Goal: Transaction & Acquisition: Book appointment/travel/reservation

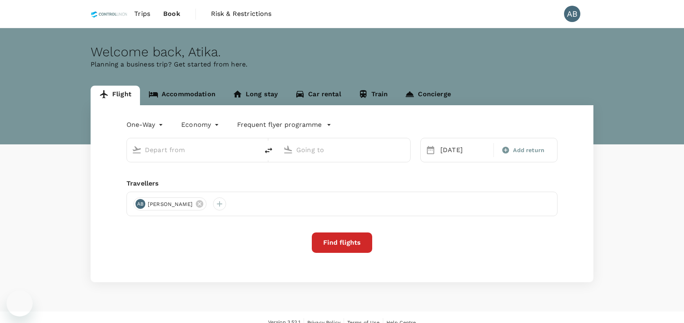
click at [285, 71] on div "Welcome back , [GEOGRAPHIC_DATA] . Planning a business trip? Get started from h…" at bounding box center [342, 86] width 684 height 116
click at [157, 149] on input "text" at bounding box center [193, 150] width 97 height 13
type input "Kuala Lumpur Intl ([GEOGRAPHIC_DATA])"
type input "[PERSON_NAME] (JHB)"
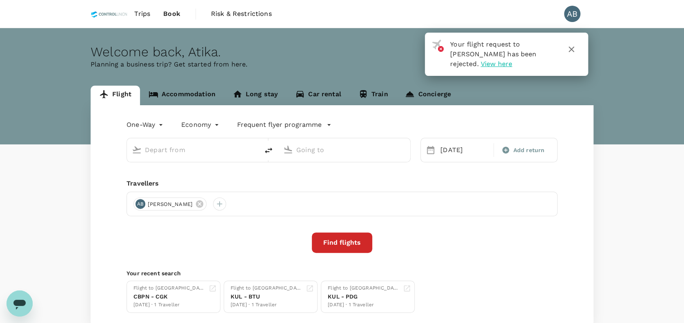
type input "Kuala Lumpur Intl ([GEOGRAPHIC_DATA])"
type input "[PERSON_NAME] (JHB)"
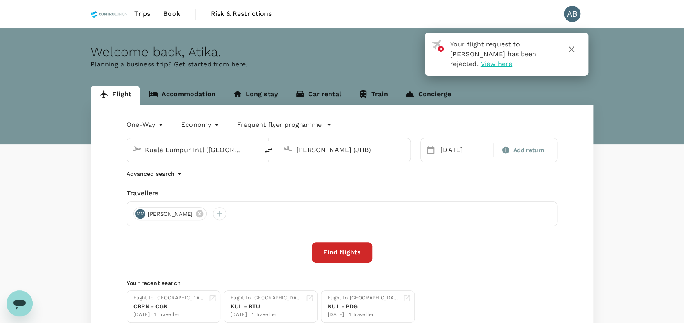
click at [193, 91] on link "Accommodation" at bounding box center [182, 96] width 84 height 20
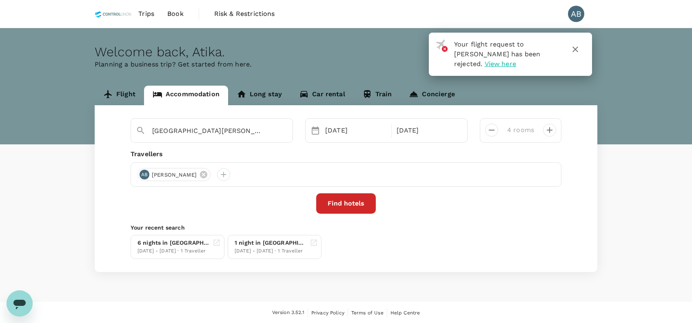
click at [322, 66] on p "Planning a business trip? Get started from here." at bounding box center [346, 65] width 503 height 10
click at [208, 173] on icon at bounding box center [203, 174] width 9 height 9
click at [215, 174] on icon at bounding box center [211, 174] width 7 height 7
click at [199, 175] on icon at bounding box center [203, 174] width 9 height 9
click at [243, 173] on span "[PERSON_NAME] [PERSON_NAME]" at bounding box center [197, 175] width 101 height 8
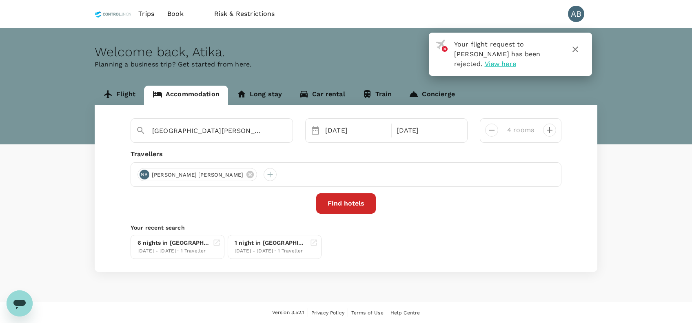
click at [492, 129] on icon "decrease" at bounding box center [492, 130] width 10 height 10
type input "1 room"
drag, startPoint x: 384, startPoint y: 153, endPoint x: 357, endPoint y: 155, distance: 27.4
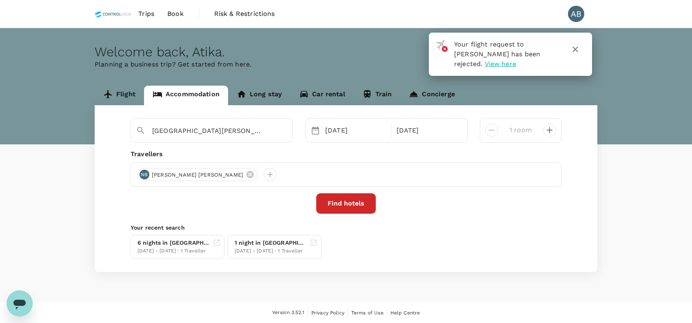
click at [382, 154] on div "Travellers" at bounding box center [346, 154] width 431 height 10
click at [241, 150] on div "Travellers" at bounding box center [346, 154] width 431 height 10
click at [250, 174] on icon at bounding box center [250, 174] width 9 height 9
click at [146, 177] on div at bounding box center [144, 174] width 13 height 13
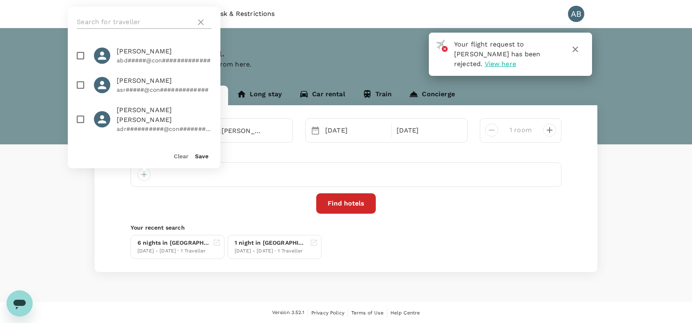
click at [113, 22] on input "text" at bounding box center [135, 22] width 116 height 13
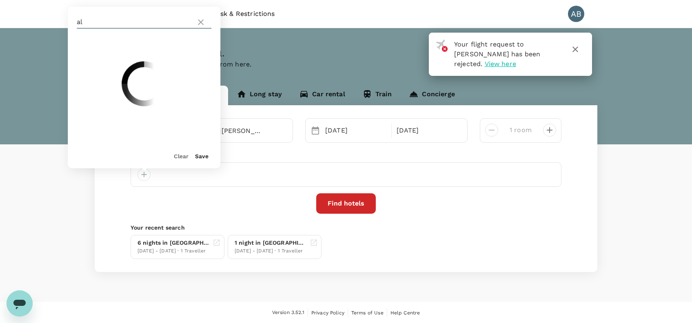
type input "a"
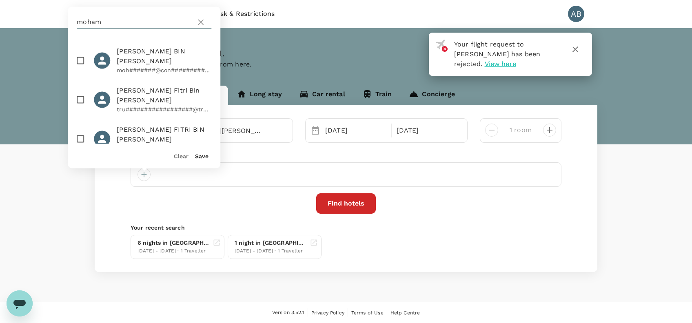
type input "moham"
click at [77, 59] on input "checkbox" at bounding box center [80, 60] width 17 height 17
checkbox input "true"
drag, startPoint x: 202, startPoint y: 155, endPoint x: 212, endPoint y: 154, distance: 9.8
click at [202, 155] on button "Save" at bounding box center [201, 156] width 13 height 7
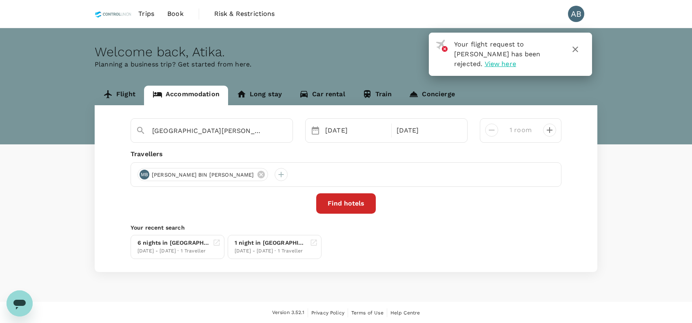
click at [295, 160] on div "Travellers MB [PERSON_NAME] BIN [PERSON_NAME]" at bounding box center [346, 168] width 431 height 38
click at [356, 199] on button "Find hotels" at bounding box center [346, 203] width 60 height 20
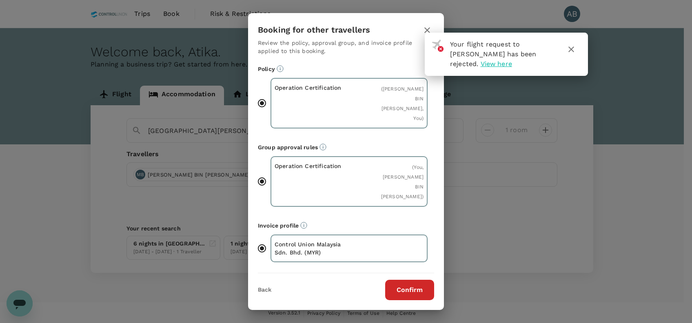
click at [420, 280] on button "Confirm" at bounding box center [409, 290] width 49 height 20
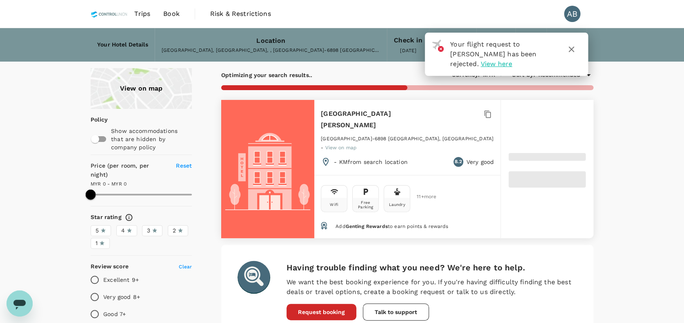
type input "108"
click at [481, 64] on span "View here" at bounding box center [496, 64] width 31 height 8
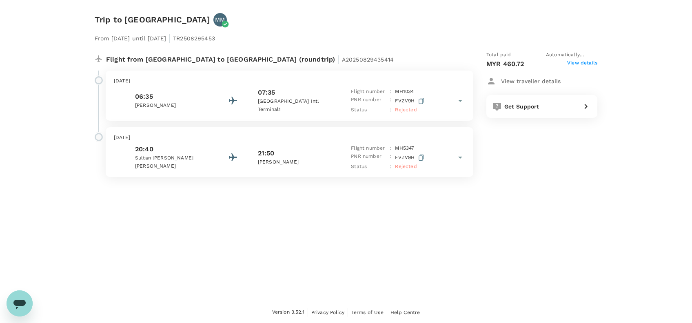
click at [579, 64] on span "View details" at bounding box center [582, 64] width 30 height 10
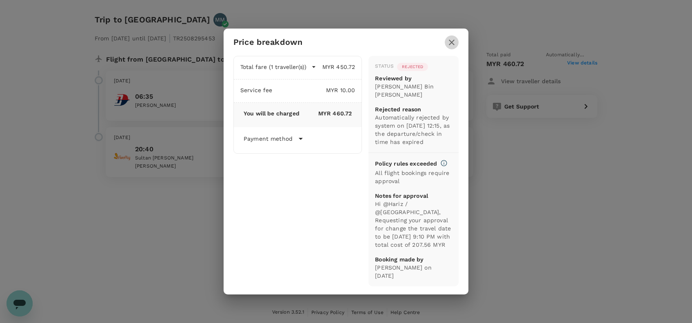
click at [448, 38] on icon "button" at bounding box center [452, 43] width 10 height 10
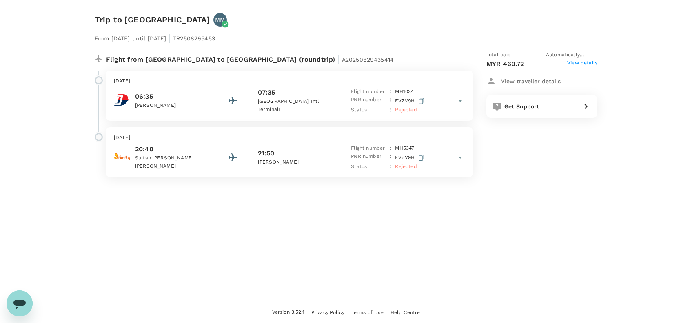
click at [499, 29] on div "From [DATE] until [DATE] | TR2508295453" at bounding box center [346, 36] width 503 height 18
click at [506, 241] on div "Trip to [GEOGRAPHIC_DATA] MM From [DATE] until [DATE] | TR2508295453 Flight fro…" at bounding box center [346, 151] width 692 height 302
click at [524, 206] on div "Trip to [GEOGRAPHIC_DATA] MM From [DATE] until [DATE] | TR2508295453 Flight fro…" at bounding box center [346, 151] width 692 height 302
drag, startPoint x: 422, startPoint y: 249, endPoint x: 377, endPoint y: 246, distance: 45.0
click at [415, 250] on div "Trip to [GEOGRAPHIC_DATA] MM From [DATE] until [DATE] | TR2508295453 Flight fro…" at bounding box center [346, 151] width 692 height 302
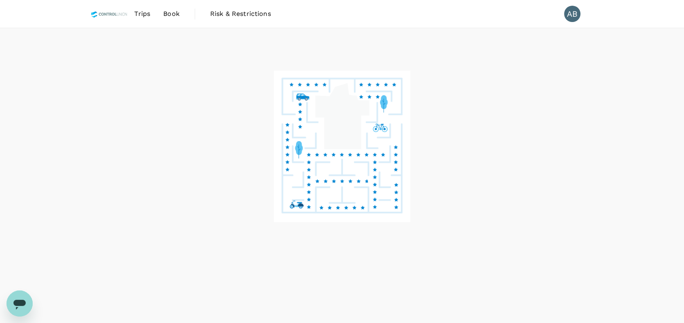
click at [169, 12] on span "Book" at bounding box center [171, 14] width 16 height 10
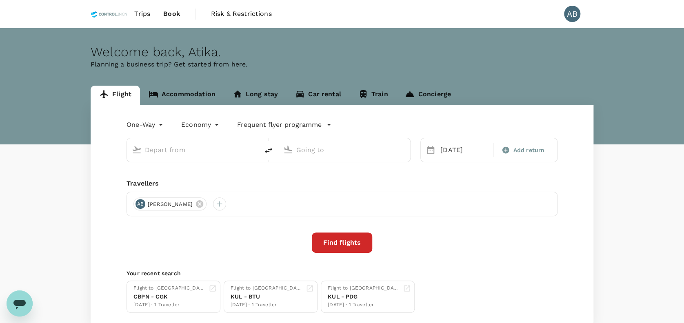
type input "Kuala Lumpur Intl ([GEOGRAPHIC_DATA])"
type input "[PERSON_NAME] (JHB)"
click at [360, 61] on p "Planning a business trip? Get started from here." at bounding box center [342, 65] width 503 height 10
type input "Kuala Lumpur Intl ([GEOGRAPHIC_DATA])"
type input "[PERSON_NAME] (JHB)"
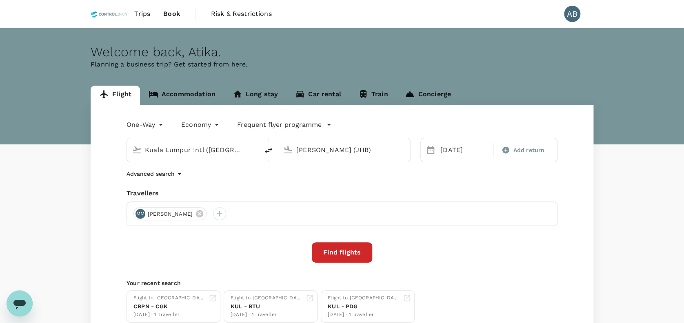
click at [362, 60] on p "Planning a business trip? Get started from here." at bounding box center [342, 65] width 503 height 10
click at [438, 254] on div "Find flights" at bounding box center [341, 252] width 431 height 20
click at [251, 181] on div "One-Way oneway Economy economy Frequent flyer programme [GEOGRAPHIC_DATA] Intl …" at bounding box center [342, 220] width 503 height 231
click at [449, 171] on div "Advanced search" at bounding box center [341, 174] width 431 height 10
click at [235, 178] on div "Advanced search" at bounding box center [341, 174] width 431 height 10
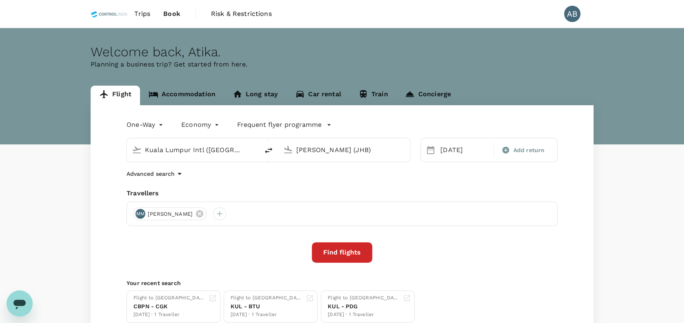
click at [235, 176] on div "Advanced search" at bounding box center [341, 174] width 431 height 10
click at [246, 184] on div "One-Way oneway Economy economy Frequent flyer programme [GEOGRAPHIC_DATA] Intl …" at bounding box center [342, 220] width 503 height 231
click at [236, 191] on div "Travellers" at bounding box center [341, 194] width 431 height 10
click at [237, 188] on div "One-Way oneway Economy economy Frequent flyer programme [GEOGRAPHIC_DATA] Intl …" at bounding box center [342, 220] width 503 height 231
click at [202, 93] on link "Accommodation" at bounding box center [182, 96] width 84 height 20
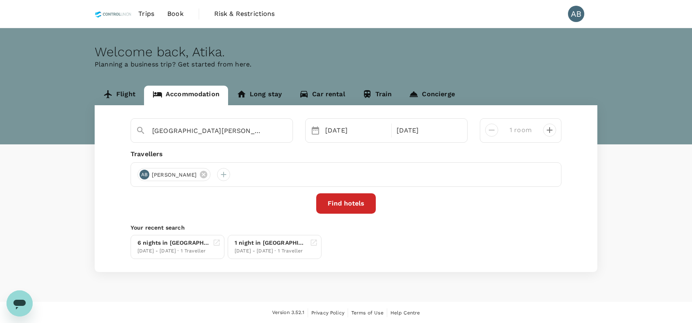
click at [238, 145] on div "[GEOGRAPHIC_DATA][PERSON_NAME] [DATE] [DATE] room Travellers AB [PERSON_NAME] F…" at bounding box center [346, 188] width 503 height 167
click at [325, 161] on div "Travellers MB [PERSON_NAME] BIN [PERSON_NAME]" at bounding box center [346, 168] width 431 height 38
click at [280, 132] on icon "Clear" at bounding box center [282, 131] width 5 height 5
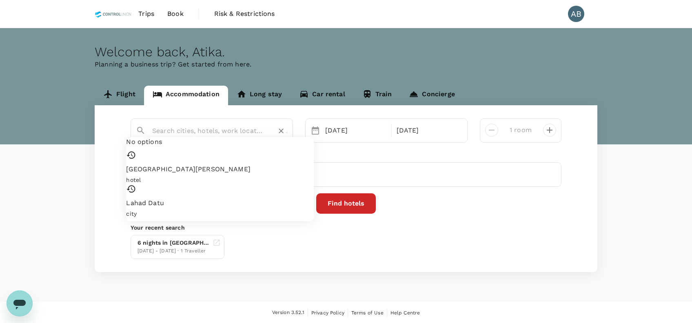
click at [208, 132] on input "text" at bounding box center [208, 130] width 113 height 13
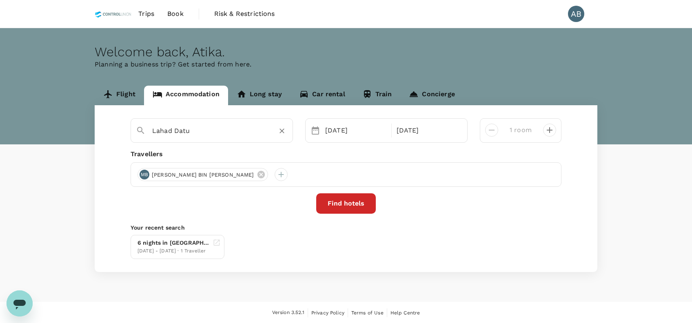
type input "Lahad Datu"
click at [355, 204] on button "Find hotels" at bounding box center [346, 203] width 60 height 20
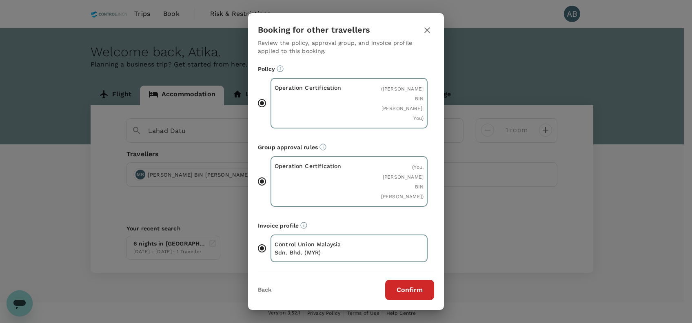
click at [397, 280] on button "Confirm" at bounding box center [409, 290] width 49 height 20
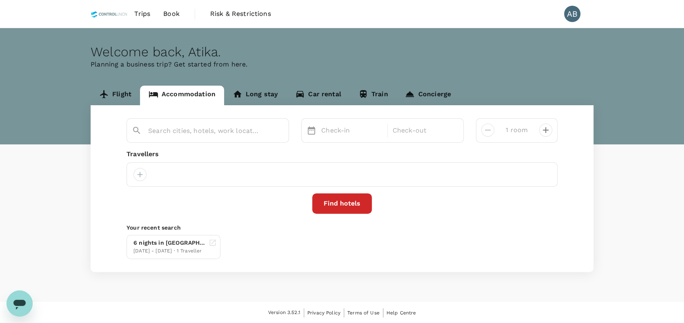
type input "Lahad Datu"
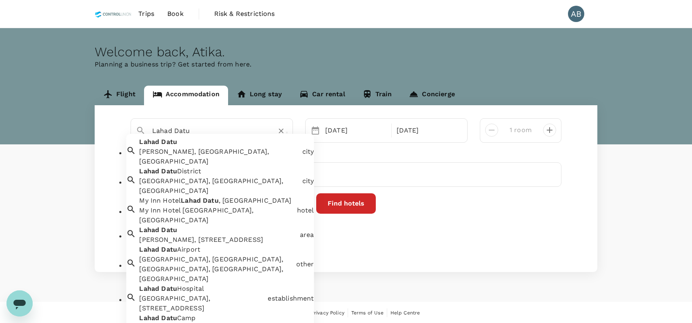
click at [191, 133] on input "Lahad Datu" at bounding box center [208, 130] width 113 height 13
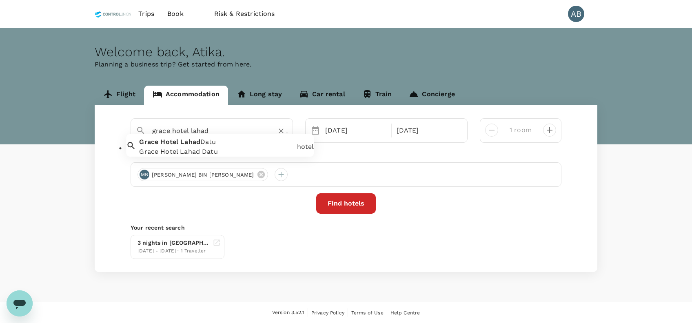
click at [226, 148] on div "[GEOGRAPHIC_DATA] [GEOGRAPHIC_DATA][PERSON_NAME] [GEOGRAPHIC_DATA]" at bounding box center [215, 145] width 158 height 23
type input "Grace Hotel Lahad Datu"
click at [344, 203] on button "Find hotels" at bounding box center [346, 203] width 60 height 20
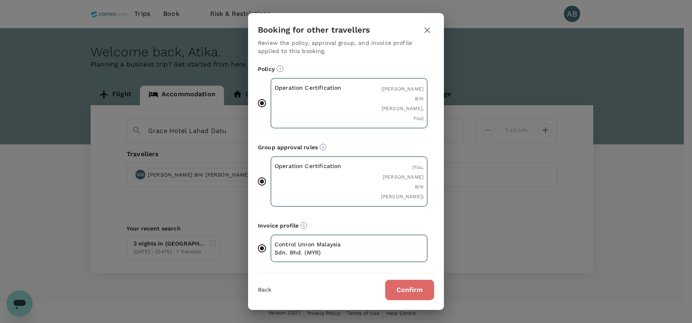
click at [414, 280] on button "Confirm" at bounding box center [409, 290] width 49 height 20
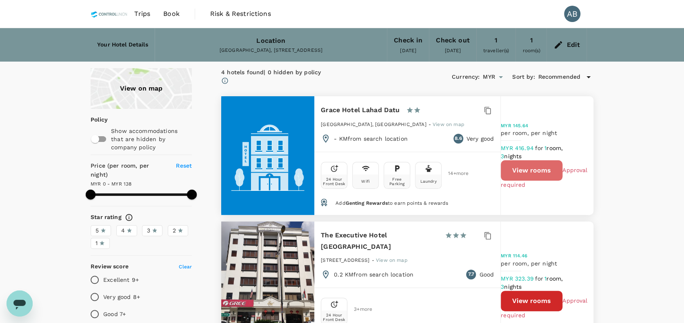
click at [552, 169] on button "View rooms" at bounding box center [532, 170] width 62 height 20
type input "137"
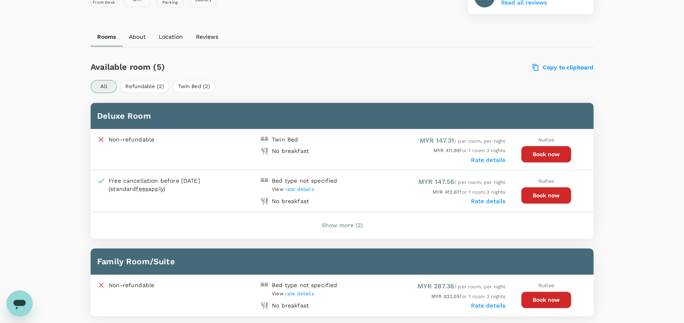
scroll to position [326, 0]
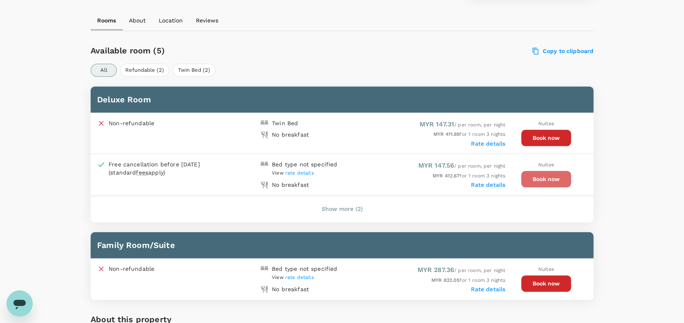
click at [545, 182] on button "Book now" at bounding box center [546, 179] width 50 height 16
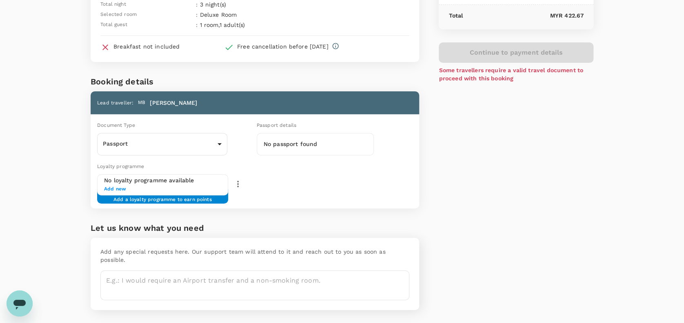
scroll to position [106, 0]
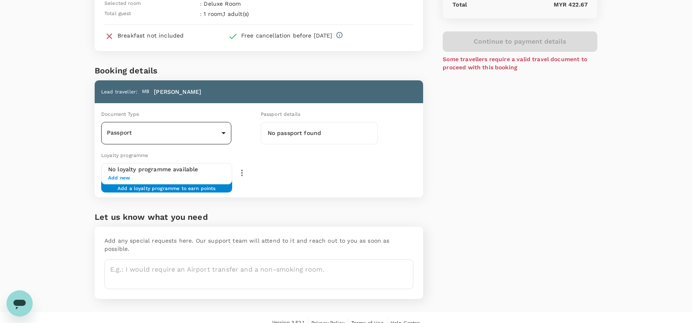
click at [215, 138] on body "Back to hotel details Review selection You've selected Grace Hotel Lahad Datu C…" at bounding box center [346, 114] width 692 height 440
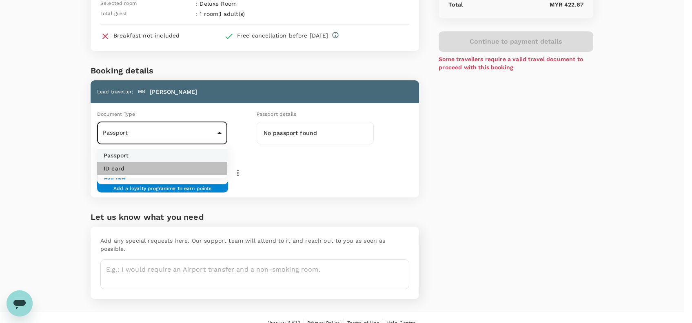
click at [146, 169] on li "ID card" at bounding box center [162, 168] width 130 height 13
type input "Id card"
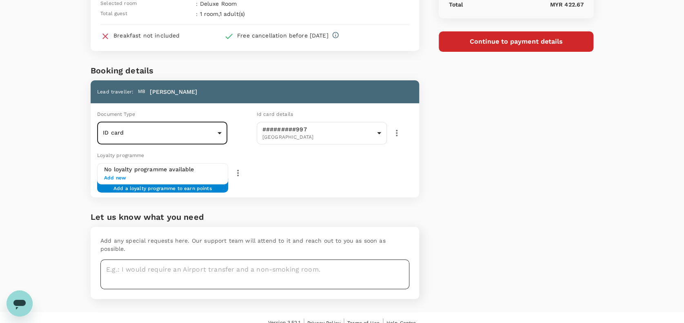
click at [137, 260] on textarea at bounding box center [254, 275] width 309 height 30
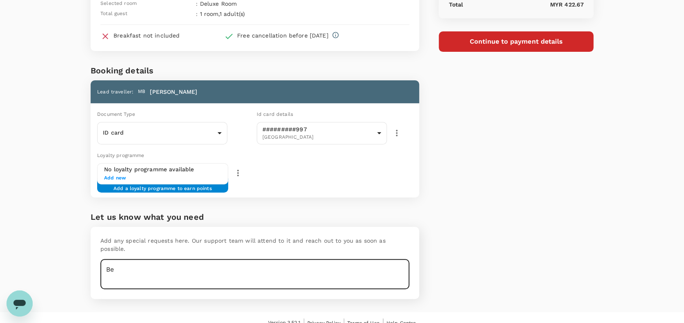
type textarea "B"
type textarea "I"
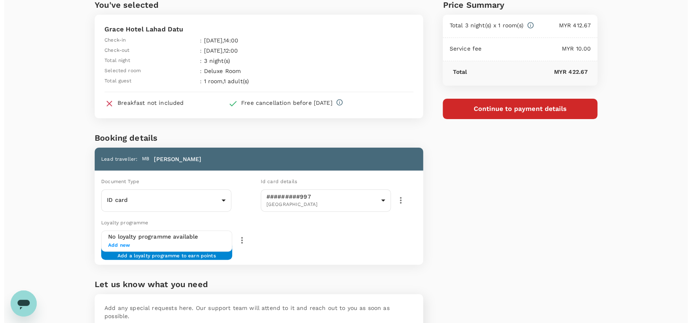
scroll to position [0, 0]
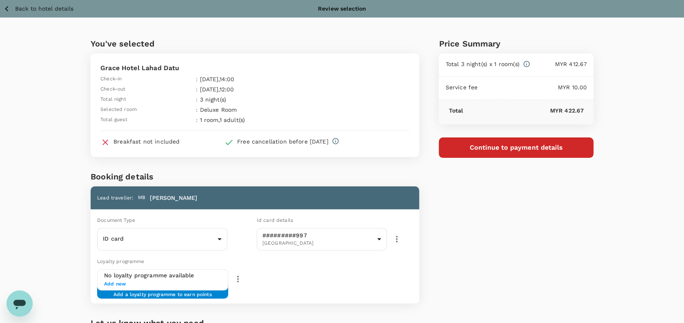
type textarea "one bed..deluxe or queen anything but twin. If available go ahead and proceed b…"
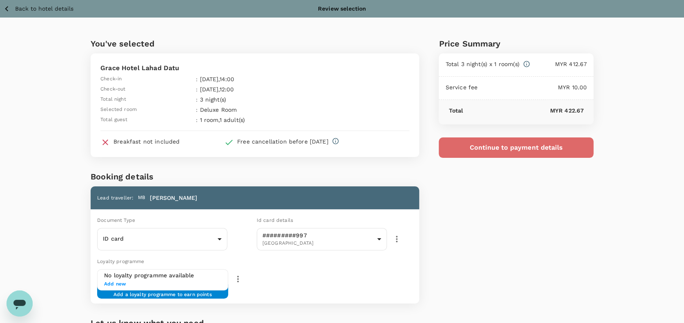
click at [524, 144] on button "Continue to payment details" at bounding box center [516, 148] width 155 height 20
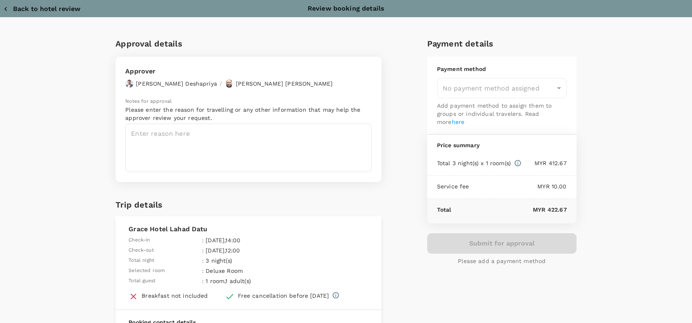
type input "9e254831-a140-43d4-90d9-f4bdc71b84d3"
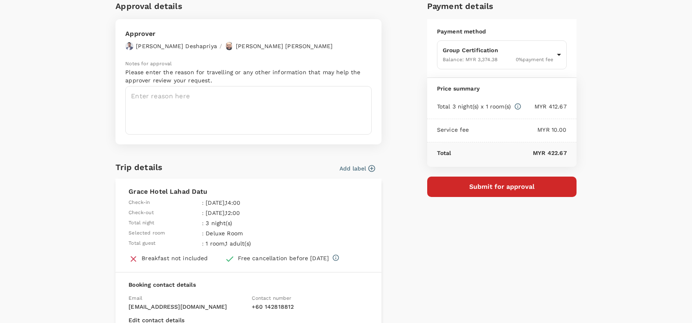
scroll to position [54, 0]
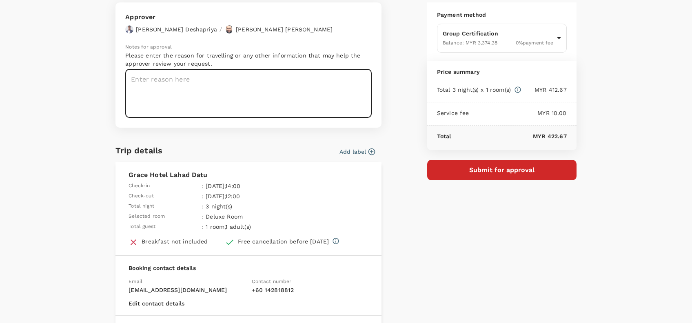
click at [144, 79] on textarea at bounding box center [248, 93] width 246 height 49
click at [131, 78] on textarea at bounding box center [248, 93] width 246 height 49
paste textarea "Hi @Hariz / @Chathuranga, Requesting your approval for the accommodation below,…"
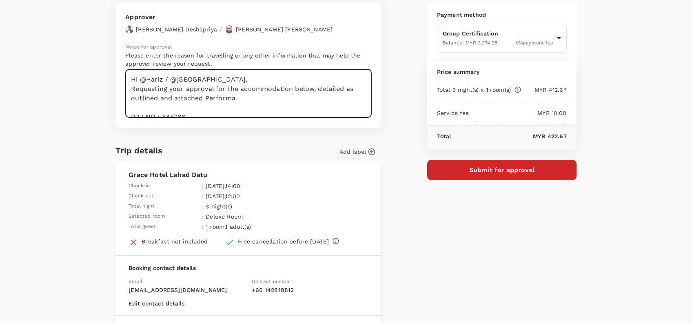
scroll to position [59, 0]
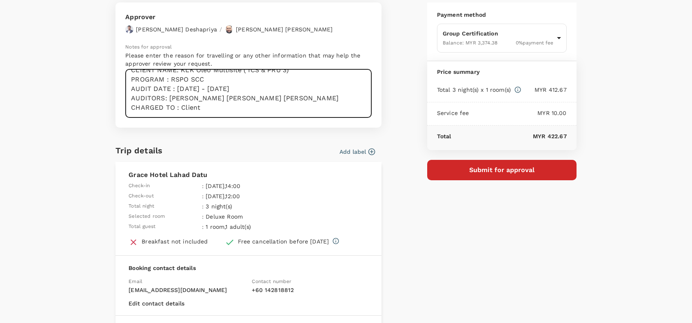
click at [203, 78] on textarea "Hi @Hariz / @Chathuranga, Requesting your approval for the accommodation below,…" at bounding box center [248, 93] width 246 height 49
drag, startPoint x: 245, startPoint y: 88, endPoint x: 173, endPoint y: 86, distance: 72.2
click at [173, 86] on textarea "Hi @Hariz / @Chathuranga, Requesting your approval for the accommodation below,…" at bounding box center [248, 93] width 246 height 49
click at [159, 95] on textarea "Hi @Hariz / @Chathuranga, Requesting your approval for the accommodation below,…" at bounding box center [248, 93] width 246 height 49
click at [240, 93] on textarea "Hi @Hariz / @Chathuranga, Requesting your approval for the accommodation below,…" at bounding box center [248, 93] width 246 height 49
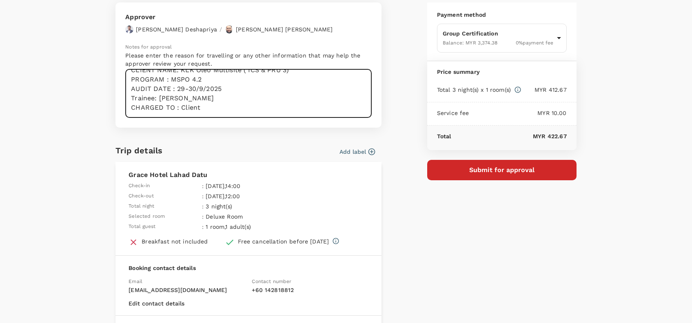
scroll to position [65, 0]
click at [211, 94] on textarea "Hi @Hariz / @Chathuranga, Requesting your approval for the accommodation below,…" at bounding box center [248, 93] width 246 height 49
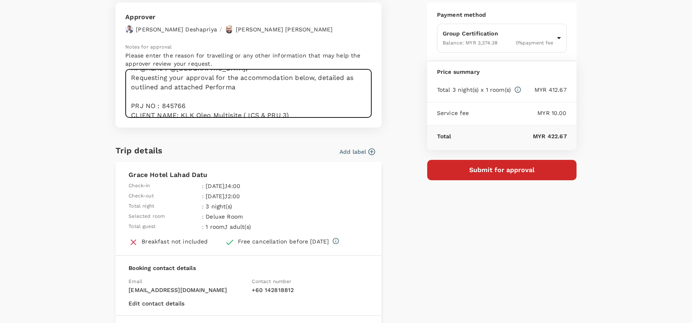
drag, startPoint x: 181, startPoint y: 104, endPoint x: 235, endPoint y: 101, distance: 53.9
click at [182, 104] on textarea "Hi @Hariz / @Chathuranga, Requesting your approval for the accommodation below,…" at bounding box center [248, 93] width 246 height 49
click at [289, 113] on textarea "Hi @Hariz / @Chathuranga, Requesting your approval for the accommodation below,…" at bounding box center [248, 93] width 246 height 49
click at [197, 103] on textarea "Hi @Hariz / @Chathuranga, Requesting your approval for the accommodation below,…" at bounding box center [248, 93] width 246 height 49
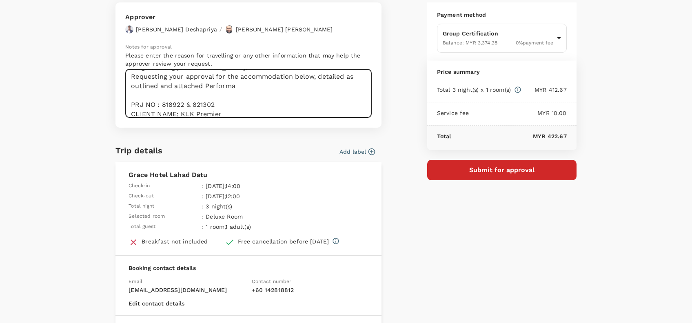
drag, startPoint x: 220, startPoint y: 110, endPoint x: 253, endPoint y: 114, distance: 32.8
click at [222, 111] on textarea "Hi @Hariz / @Chathuranga, Requesting your approval for the accommodation below,…" at bounding box center [248, 93] width 246 height 49
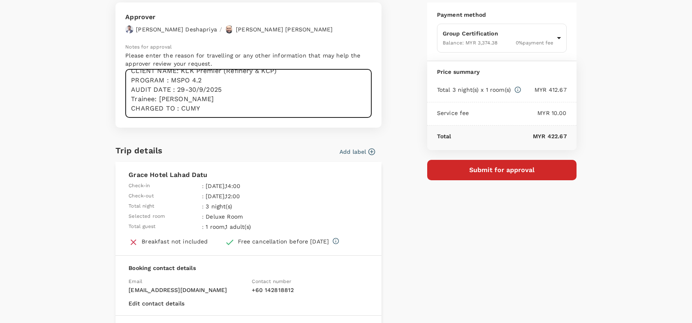
scroll to position [65, 0]
click at [127, 87] on textarea "Hi @Hariz / @Chathuranga, Requesting your approval for the accommodation below,…" at bounding box center [248, 93] width 246 height 49
click at [189, 88] on textarea "Hi @Hariz / @Chathuranga, Requesting your approval for the accommodation below,…" at bounding box center [248, 93] width 246 height 49
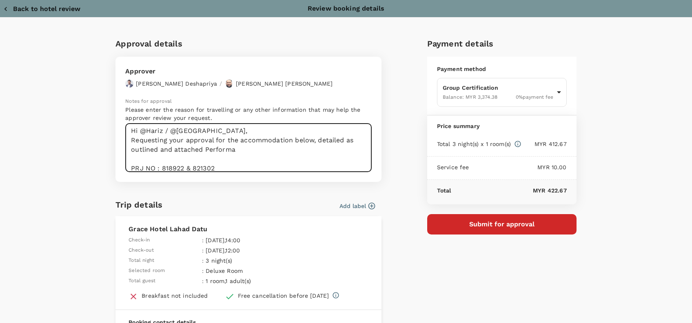
scroll to position [0, 0]
click at [266, 155] on textarea "Hi @Hariz / @Chathuranga, Requesting your approval for the accommodation below,…" at bounding box center [248, 148] width 246 height 49
click at [302, 158] on textarea "Hi @Hariz / @Chathuranga, Requesting your approval for the accommodation below,…" at bounding box center [248, 148] width 246 height 49
drag, startPoint x: 306, startPoint y: 161, endPoint x: 309, endPoint y: 146, distance: 15.4
click at [306, 159] on textarea "Hi @Hariz / @Chathuranga, Requesting your approval for the accommodation below,…" at bounding box center [248, 148] width 246 height 49
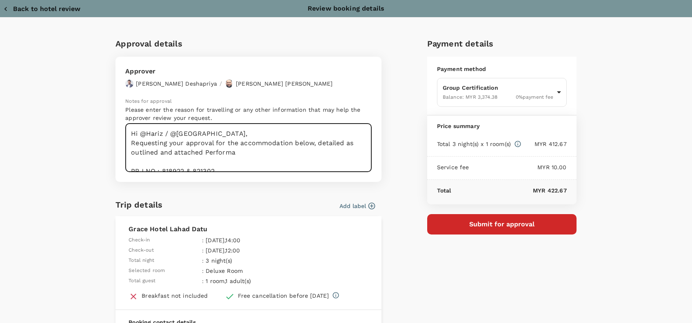
drag, startPoint x: 312, startPoint y: 142, endPoint x: 331, endPoint y: 153, distance: 21.6
click at [331, 153] on textarea "Hi @Hariz / @Chathuranga, Requesting your approval for the accommodation below,…" at bounding box center [248, 148] width 246 height 49
type textarea "Hi @Hariz / @Chathuranga, Requesting your approval for the accommodation below:…"
click at [485, 223] on button "Submit for approval" at bounding box center [501, 224] width 149 height 20
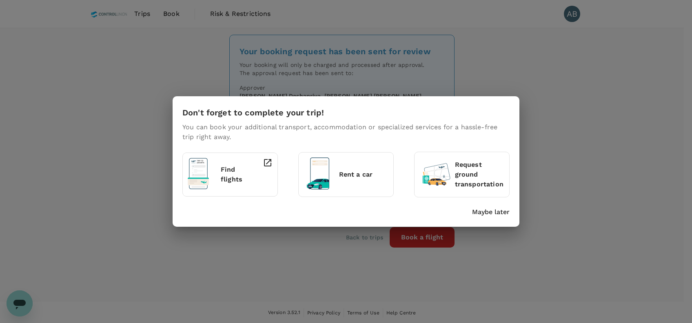
click at [501, 210] on p "Maybe later" at bounding box center [491, 212] width 38 height 10
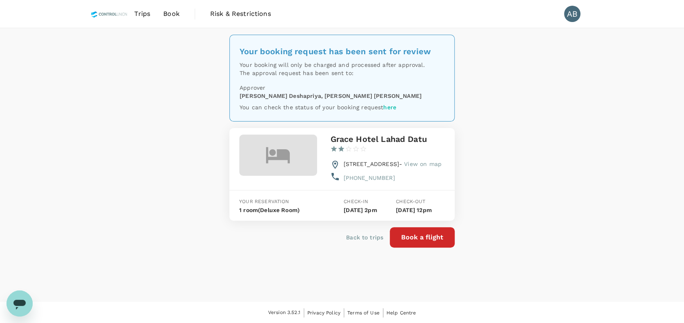
click at [480, 177] on div "Your booking request has been sent for review Your booking will only be charged…" at bounding box center [342, 165] width 684 height 274
drag, startPoint x: 506, startPoint y: 162, endPoint x: 506, endPoint y: 154, distance: 8.2
click at [506, 159] on div "Your booking request has been sent for review Your booking will only be charged…" at bounding box center [342, 165] width 684 height 274
